Goal: Find specific page/section: Find specific page/section

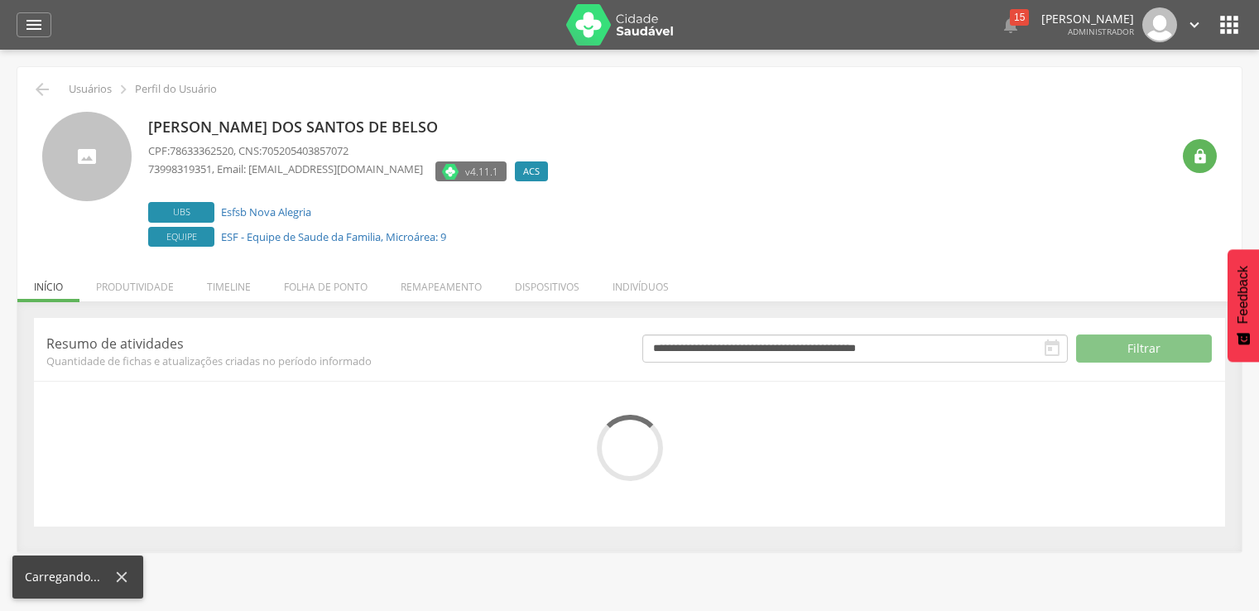
scroll to position [50, 0]
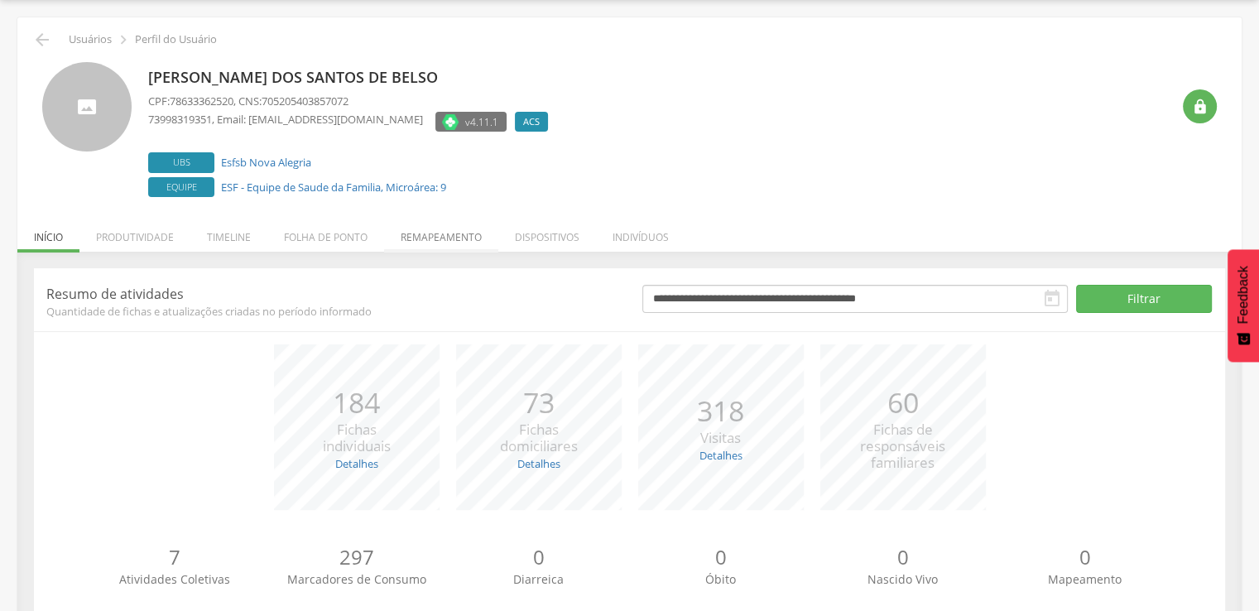
click at [465, 239] on li "Remapeamento" at bounding box center [441, 233] width 114 height 39
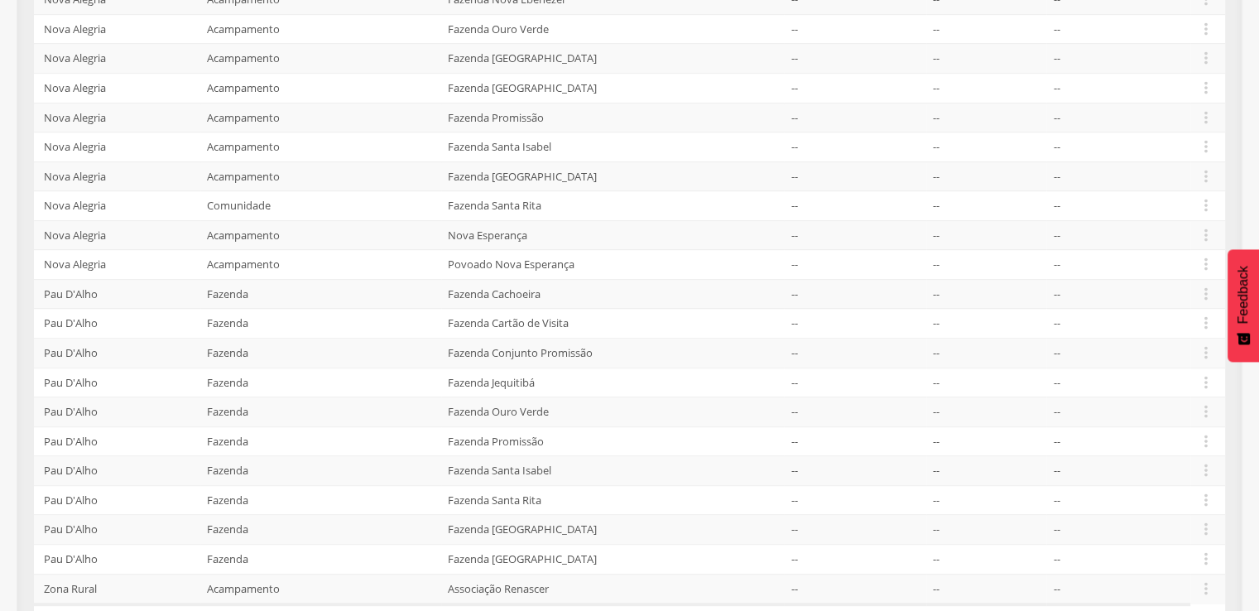
scroll to position [801, 0]
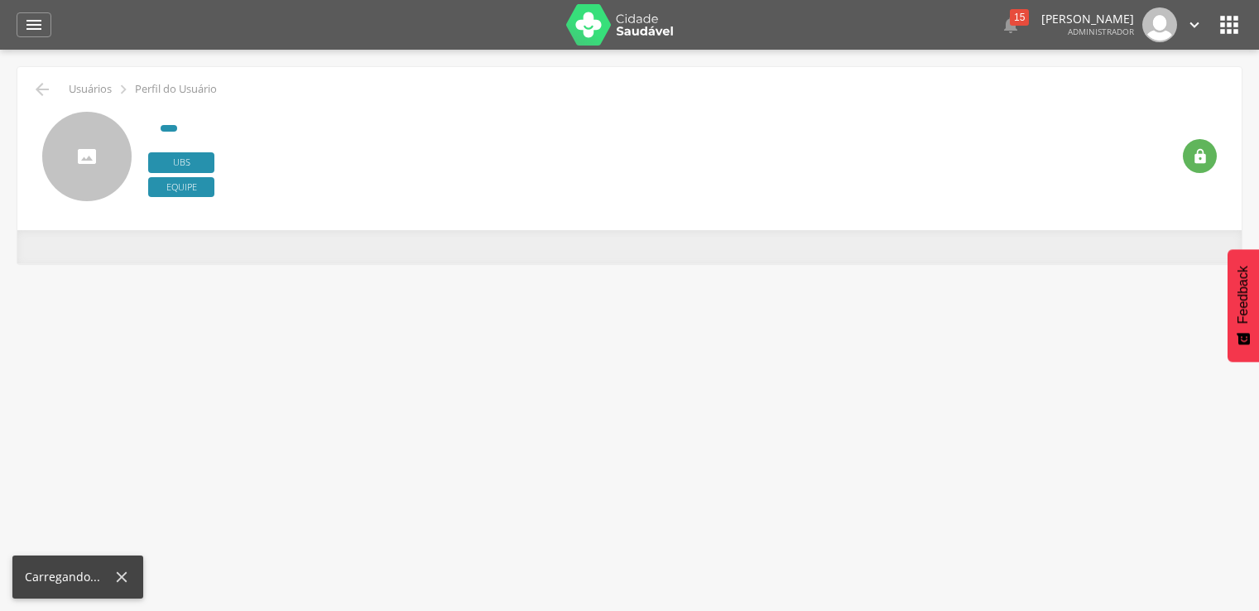
scroll to position [50, 0]
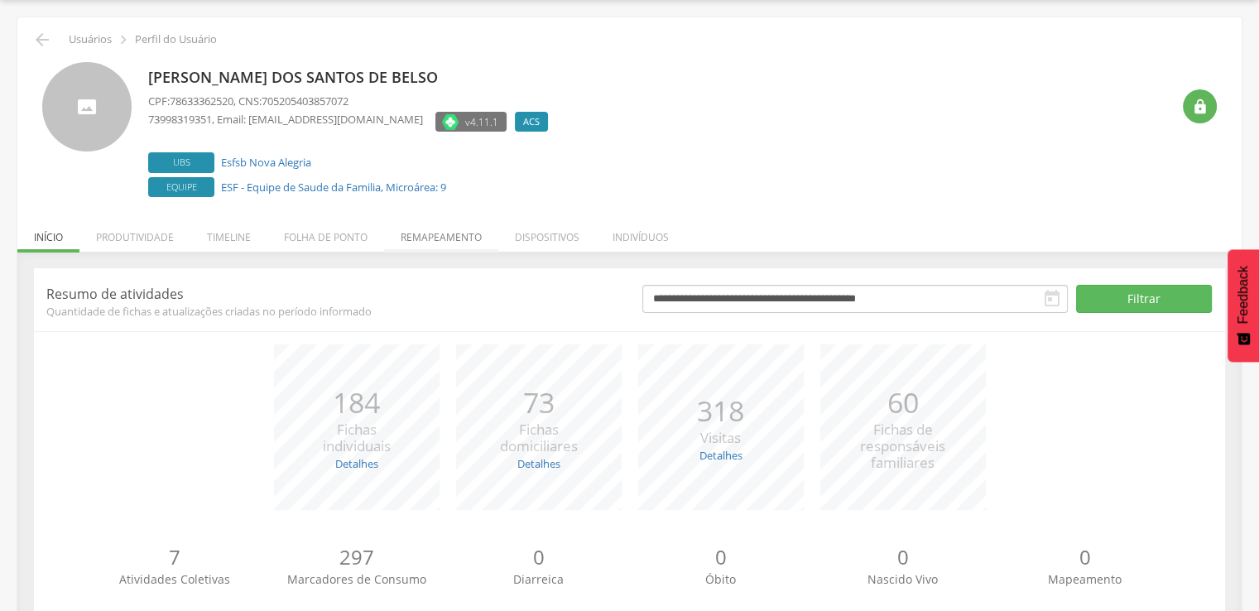
click at [418, 239] on li "Remapeamento" at bounding box center [441, 233] width 114 height 39
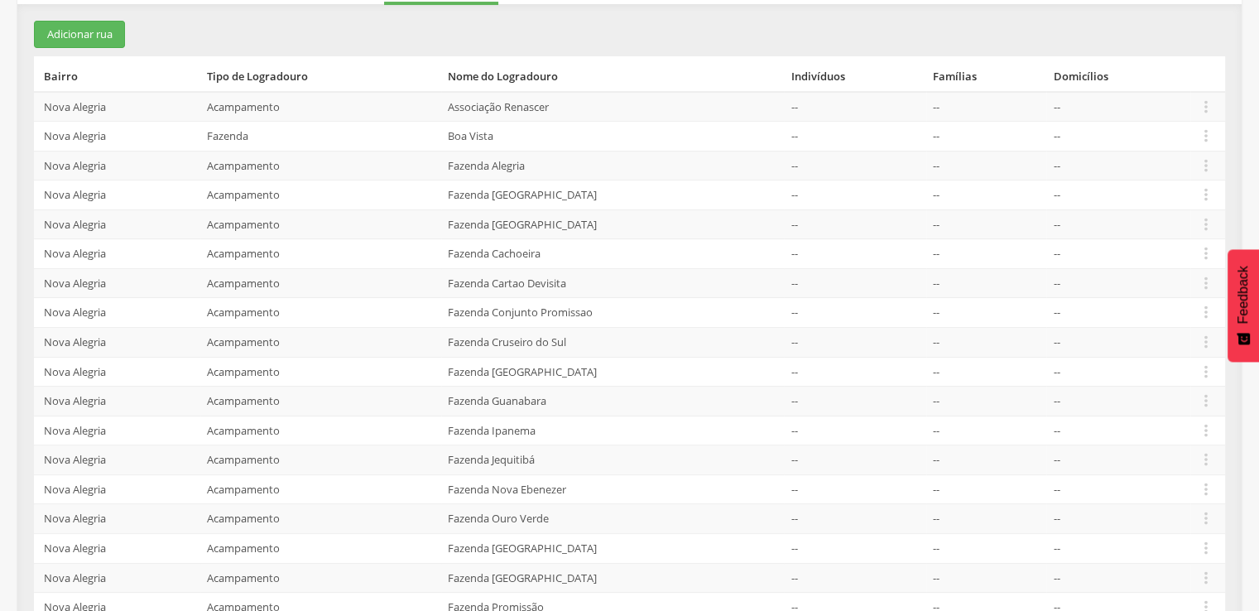
scroll to position [298, 0]
drag, startPoint x: 609, startPoint y: 344, endPoint x: 448, endPoint y: 337, distance: 161.6
click at [448, 337] on td "Fazenda Cruseiro do Sul" at bounding box center [612, 342] width 343 height 30
copy td "Fazenda Cruseiro do Sul"
click at [512, 368] on td "Fazenda [GEOGRAPHIC_DATA]" at bounding box center [612, 371] width 343 height 30
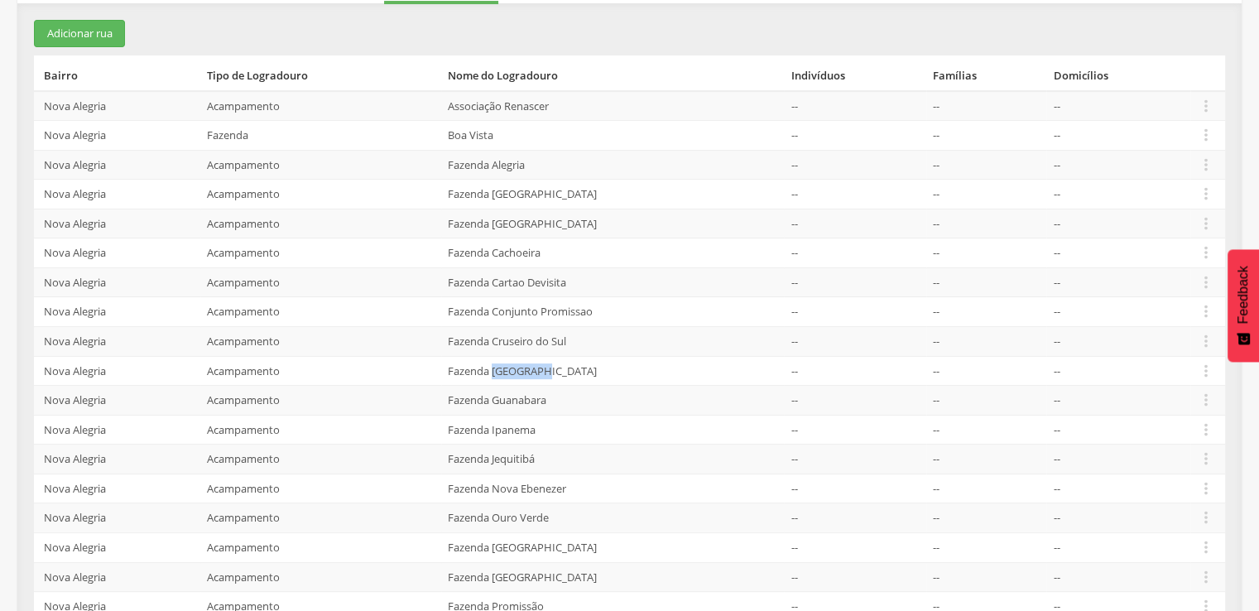
click at [512, 368] on td "Fazenda [GEOGRAPHIC_DATA]" at bounding box center [612, 371] width 343 height 30
copy td "Fazenda [GEOGRAPHIC_DATA]"
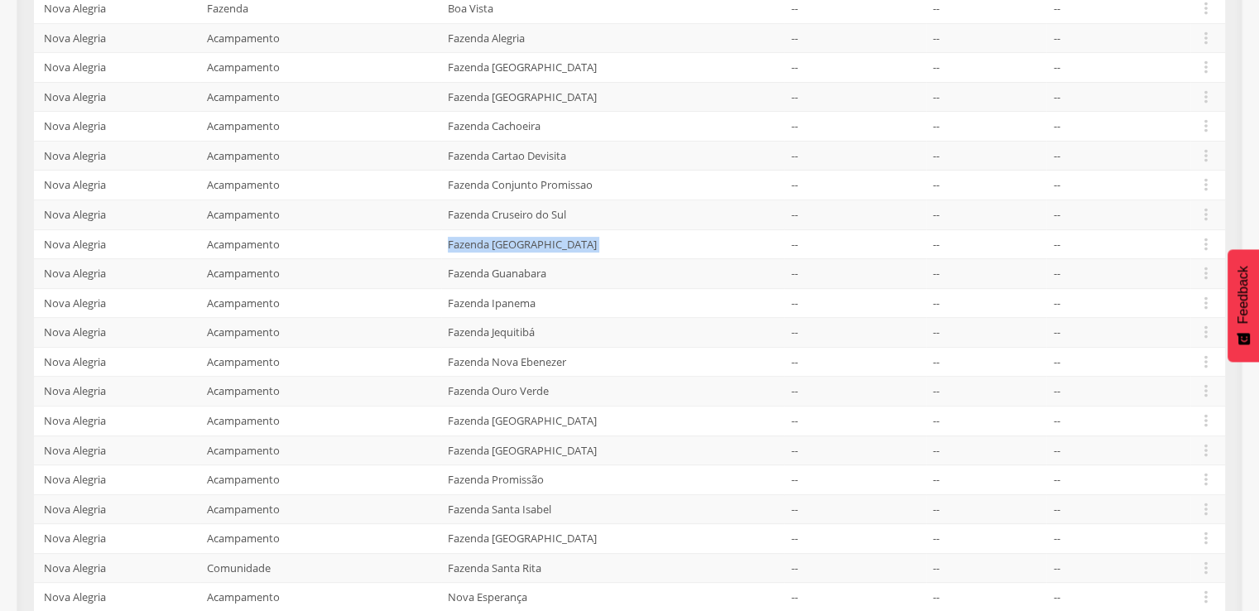
scroll to position [552, 0]
